Goal: Find specific page/section: Find specific page/section

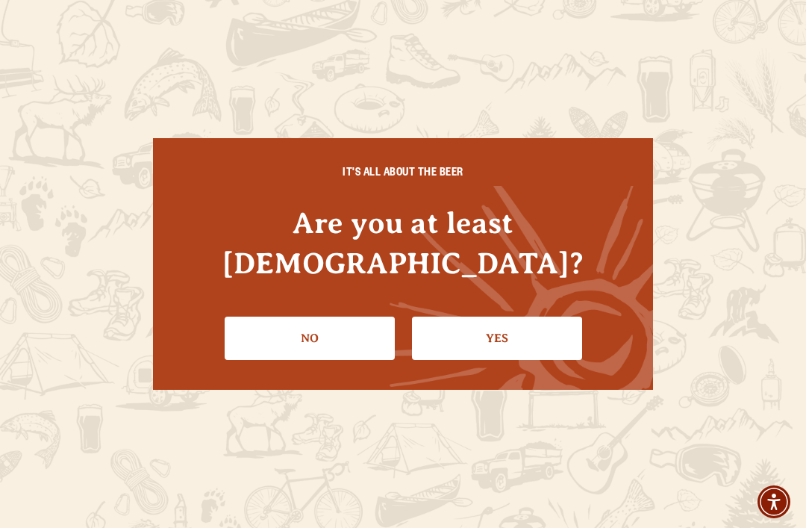
click at [481, 316] on link "Yes" at bounding box center [497, 337] width 170 height 43
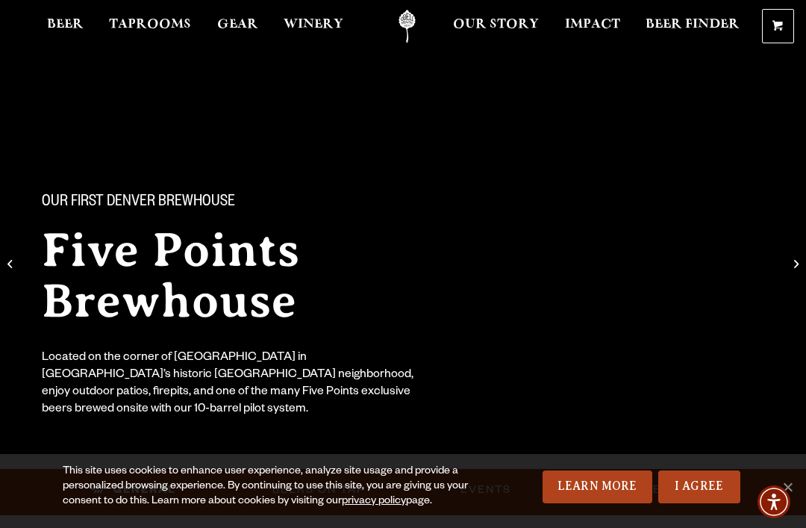
click at [695, 488] on link "I Agree" at bounding box center [699, 486] width 82 height 33
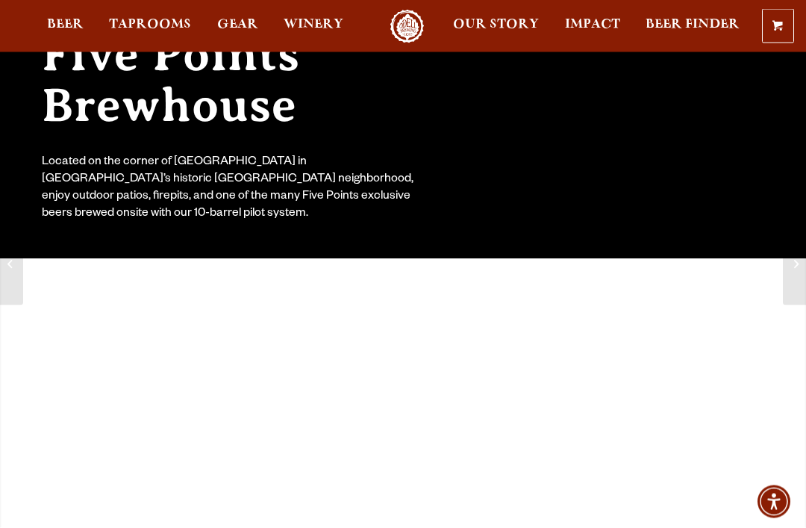
scroll to position [195, 0]
click at [67, 24] on span "Beer" at bounding box center [65, 25] width 37 height 12
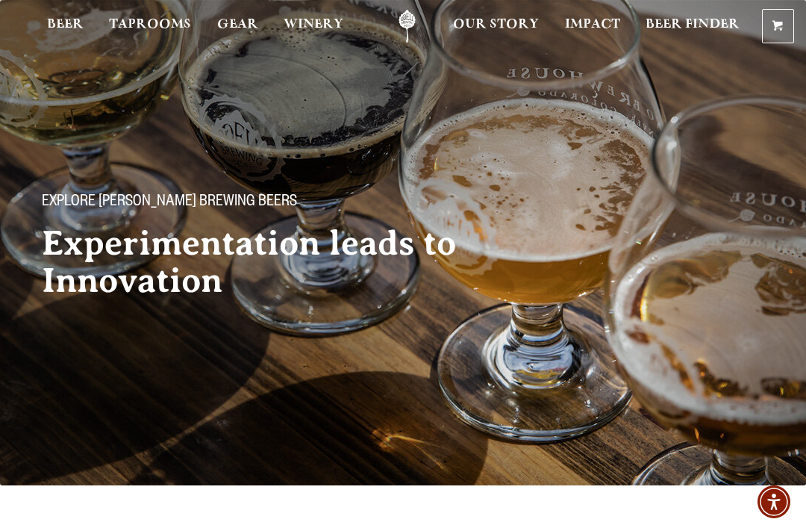
click at [154, 21] on span "Taprooms" at bounding box center [150, 25] width 82 height 12
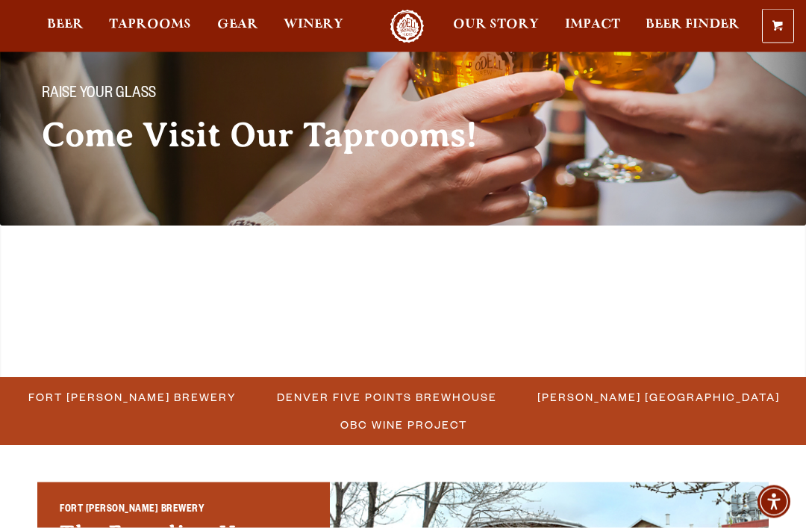
scroll to position [108, 0]
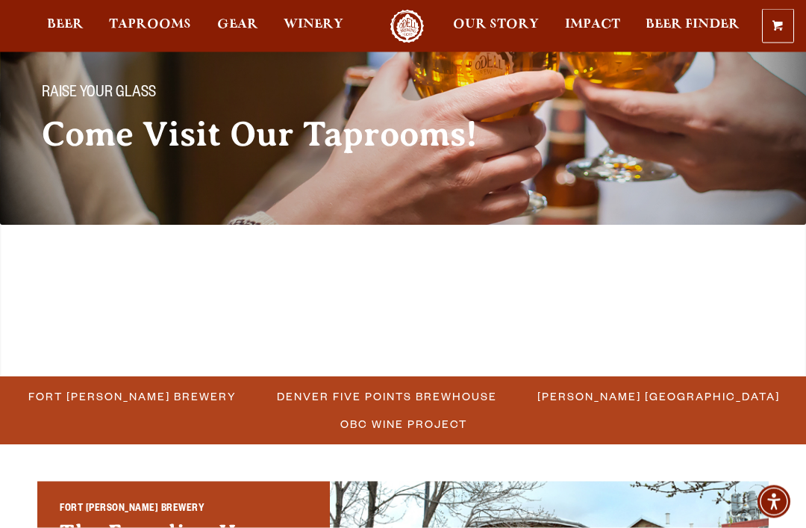
click at [313, 386] on span "Denver Five Points Brewhouse" at bounding box center [387, 397] width 220 height 22
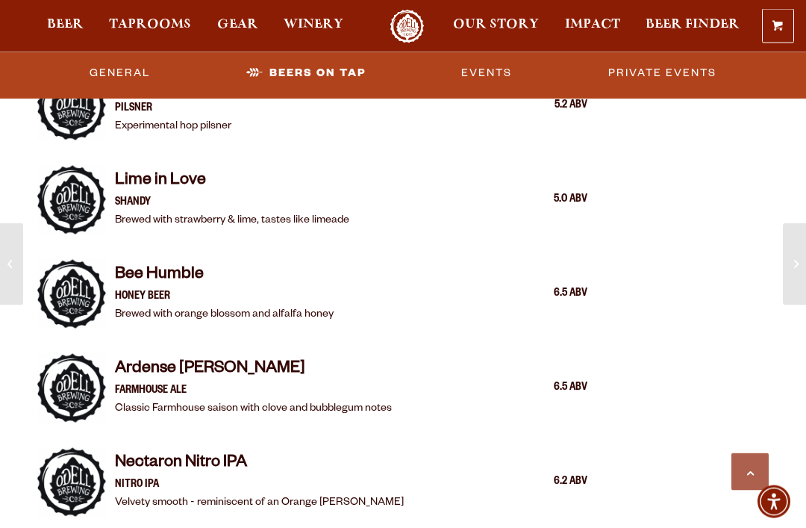
scroll to position [1711, 0]
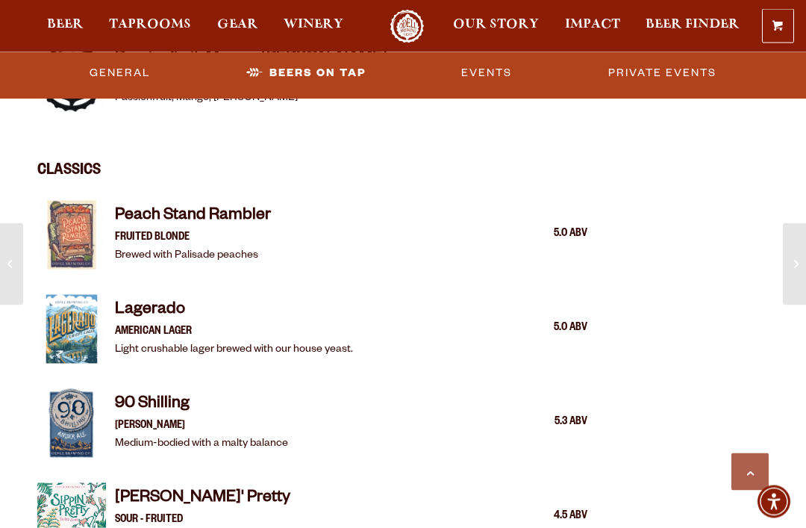
scroll to position [2686, 0]
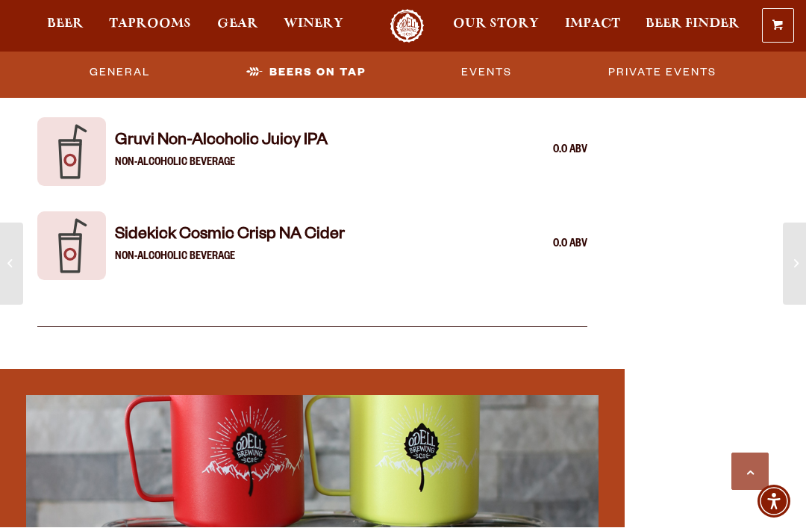
click at [310, 61] on link "Beers on Tap" at bounding box center [305, 73] width 131 height 34
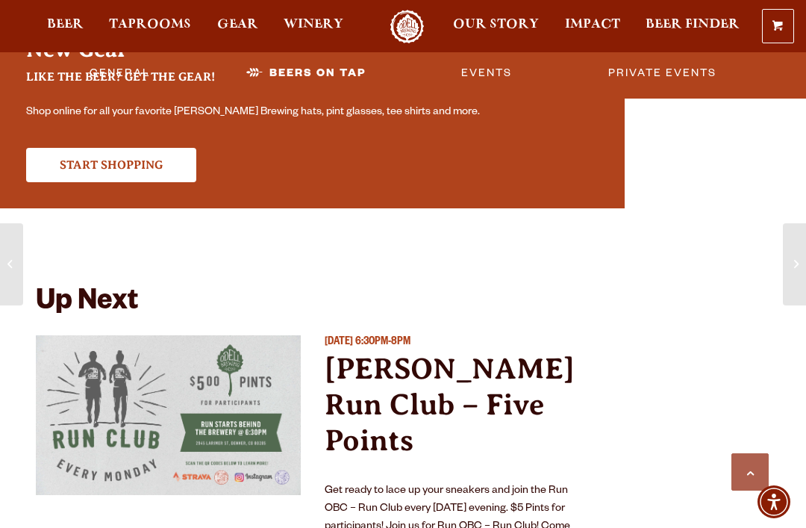
scroll to position [4324, 0]
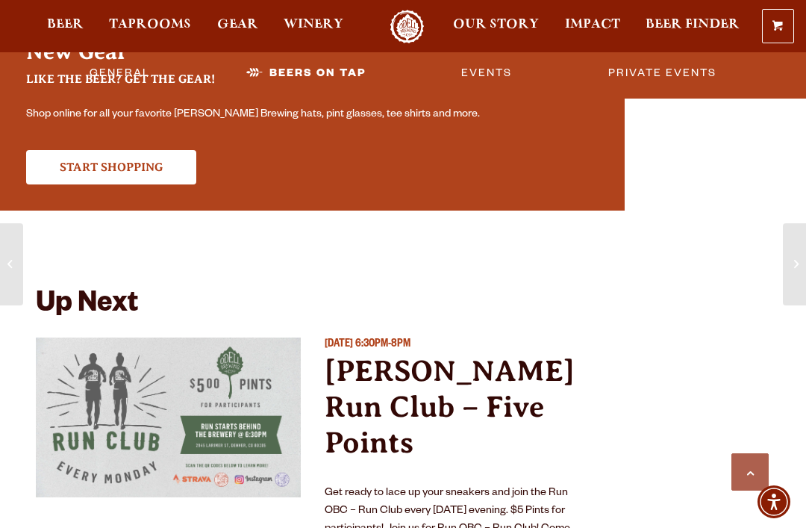
click at [62, 18] on link "Beer" at bounding box center [65, 27] width 56 height 34
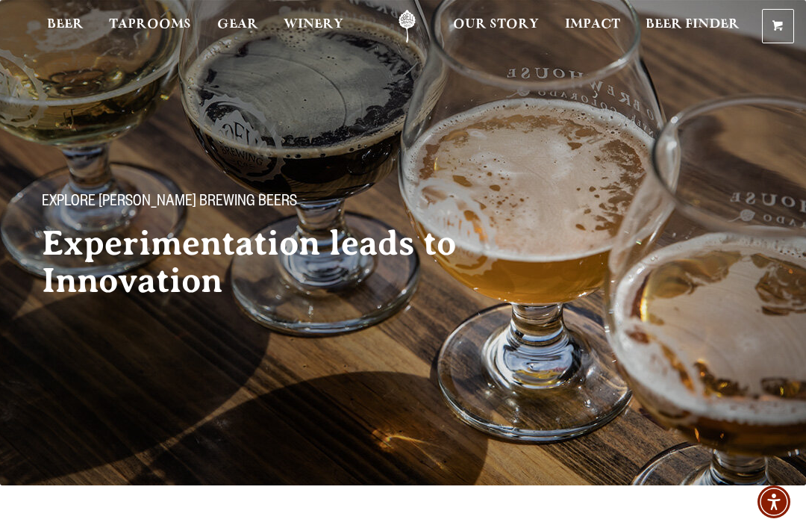
click at [145, 26] on span "Taprooms" at bounding box center [150, 25] width 82 height 12
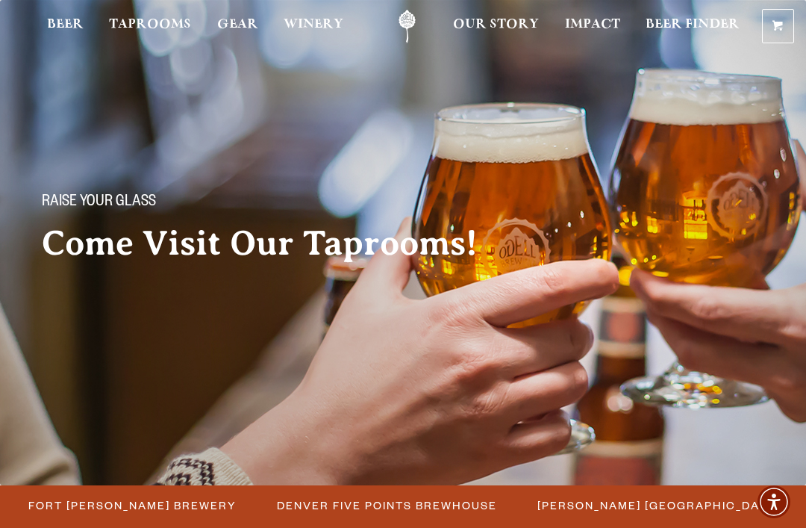
click at [114, 494] on span "Fort [PERSON_NAME] Brewery" at bounding box center [132, 505] width 208 height 22
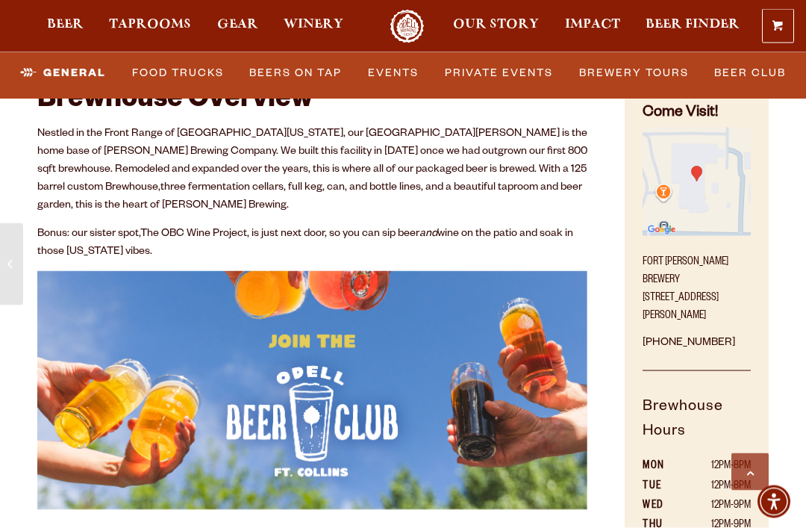
scroll to position [804, 0]
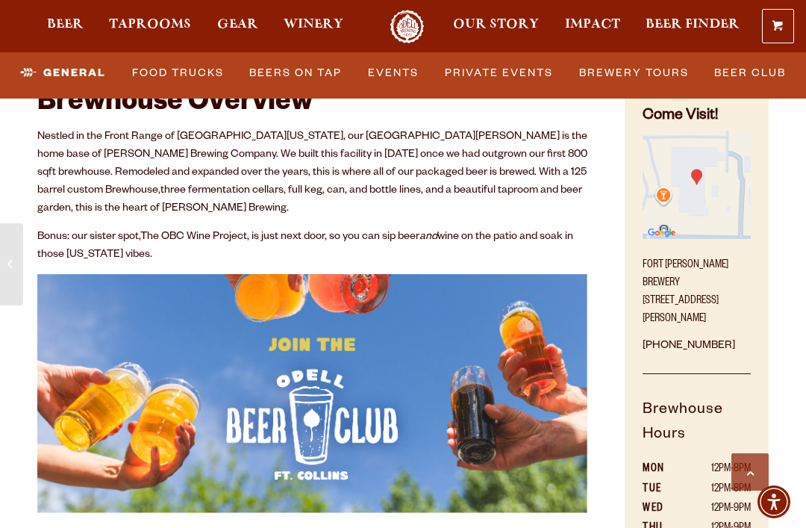
click at [391, 68] on link "Events" at bounding box center [393, 73] width 63 height 34
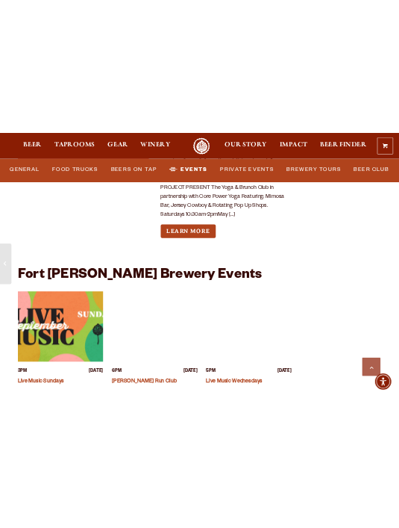
scroll to position [8639, 0]
